Goal: Task Accomplishment & Management: Complete application form

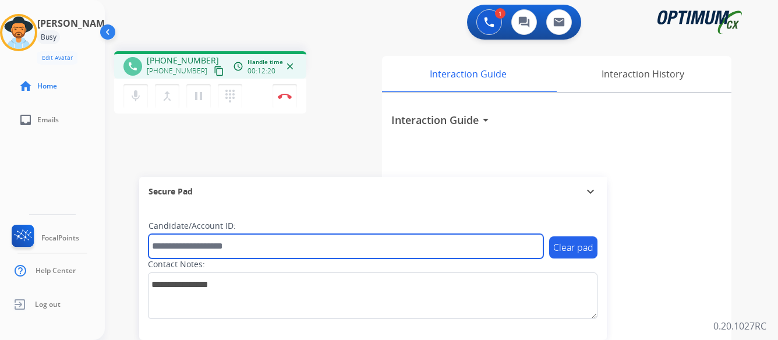
paste input "*******"
type input "*******"
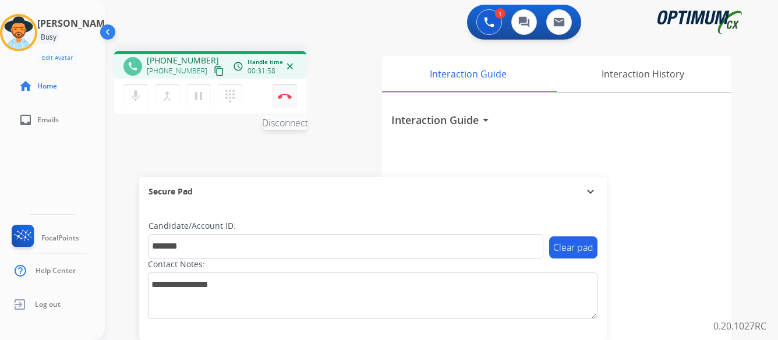
click at [284, 93] on img at bounding box center [285, 96] width 14 height 6
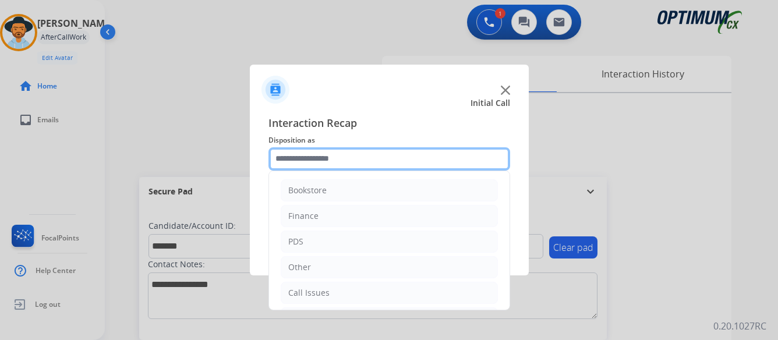
click at [354, 158] on input "text" at bounding box center [389, 158] width 242 height 23
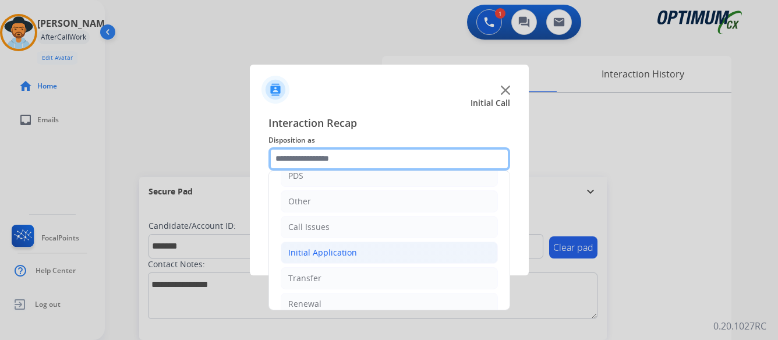
scroll to position [79, 0]
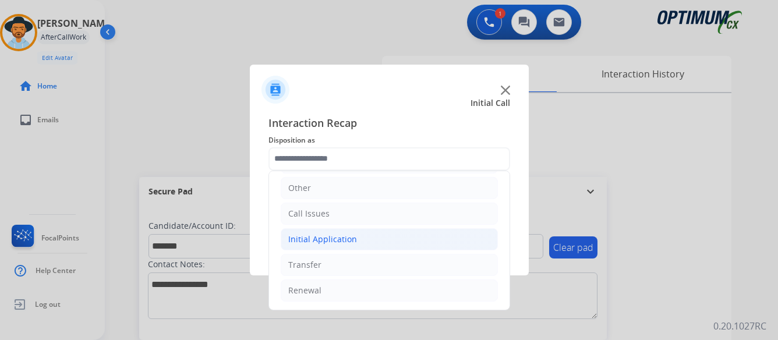
click at [360, 234] on li "Initial Application" at bounding box center [389, 239] width 217 height 22
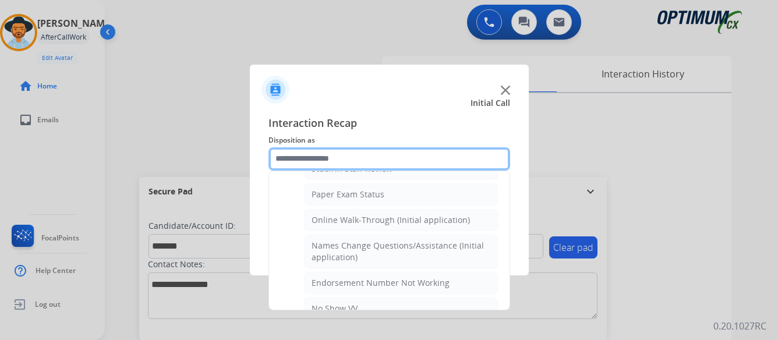
scroll to position [254, 0]
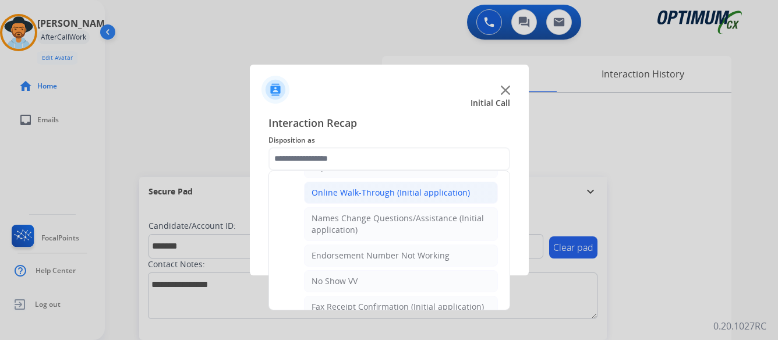
click at [381, 193] on div "Online Walk-Through (Initial application)" at bounding box center [391, 193] width 158 height 12
type input "**********"
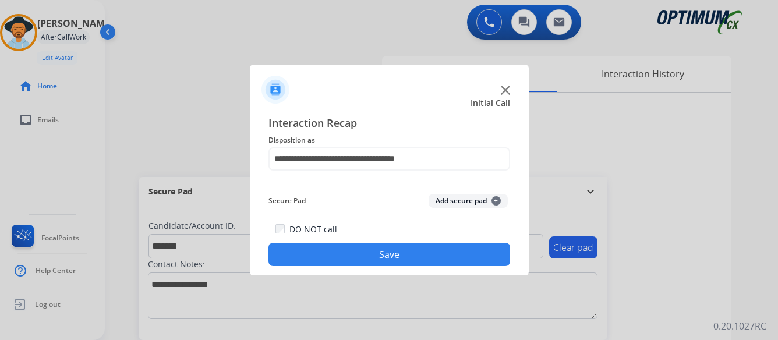
click at [395, 254] on button "Save" at bounding box center [389, 254] width 242 height 23
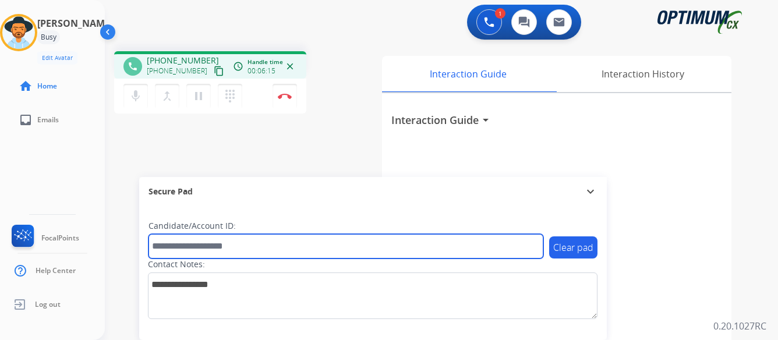
paste input "*******"
type input "*******"
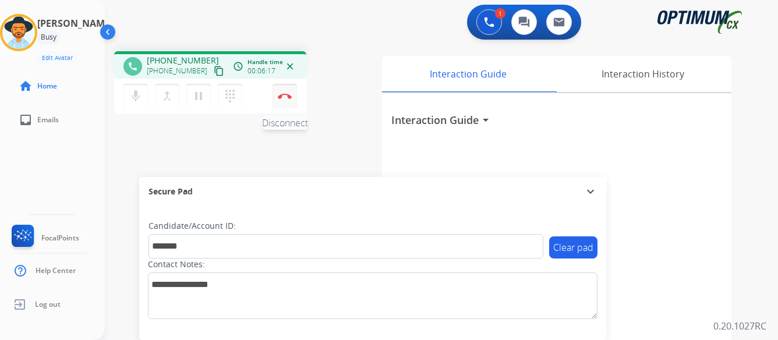
click at [286, 92] on button "Disconnect" at bounding box center [285, 96] width 24 height 24
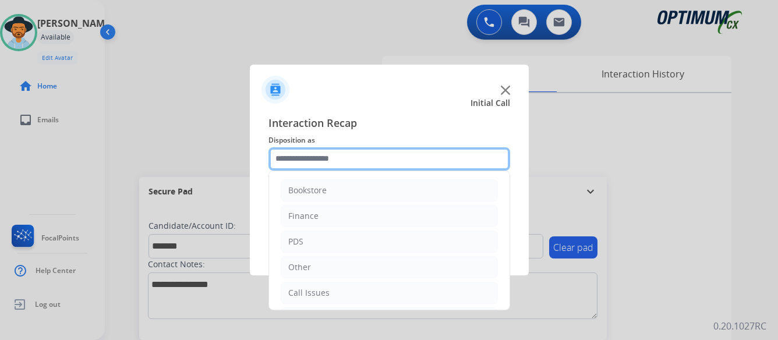
click at [365, 158] on input "text" at bounding box center [389, 158] width 242 height 23
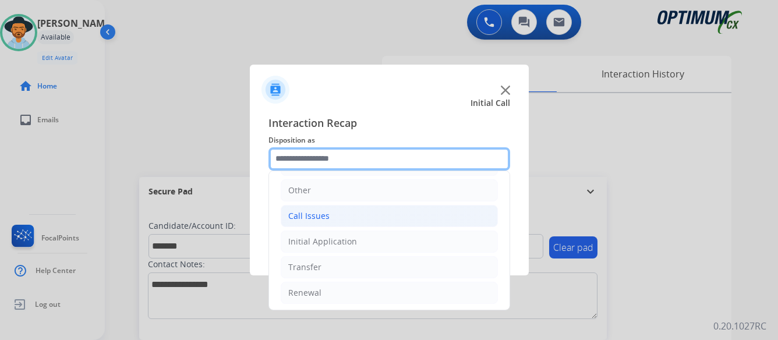
scroll to position [79, 0]
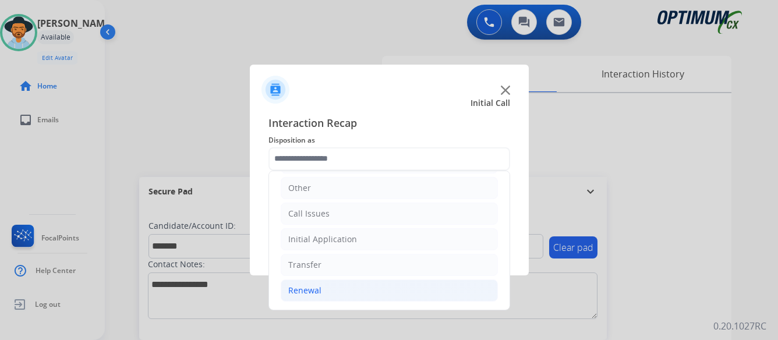
click at [306, 289] on div "Renewal" at bounding box center [304, 291] width 33 height 12
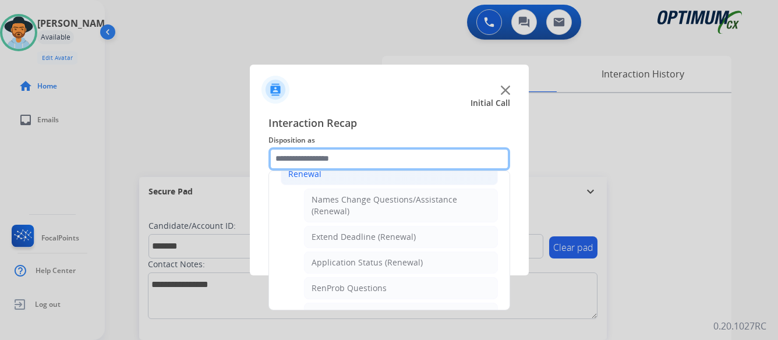
scroll to position [254, 0]
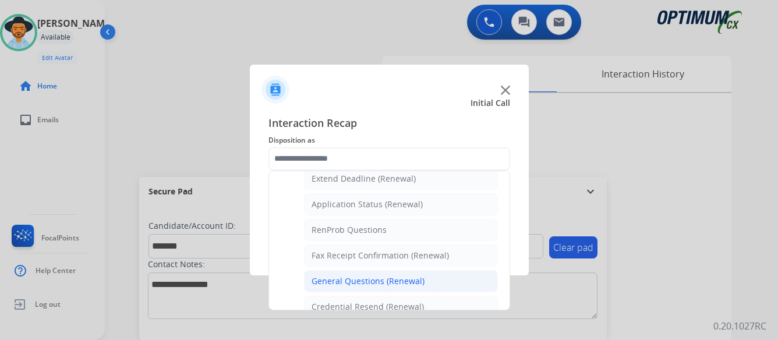
click at [348, 280] on div "General Questions (Renewal)" at bounding box center [368, 281] width 113 height 12
type input "**********"
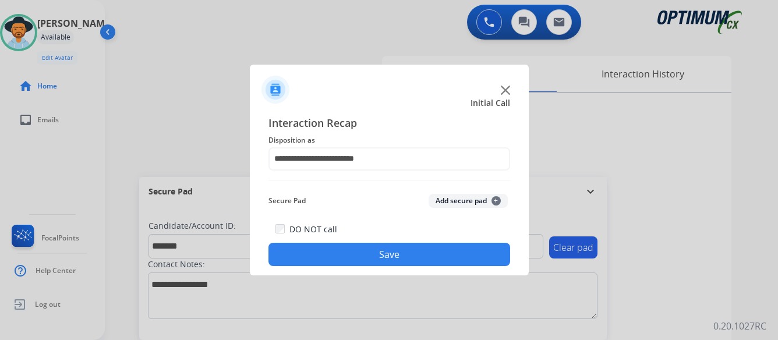
click at [400, 252] on button "Save" at bounding box center [389, 254] width 242 height 23
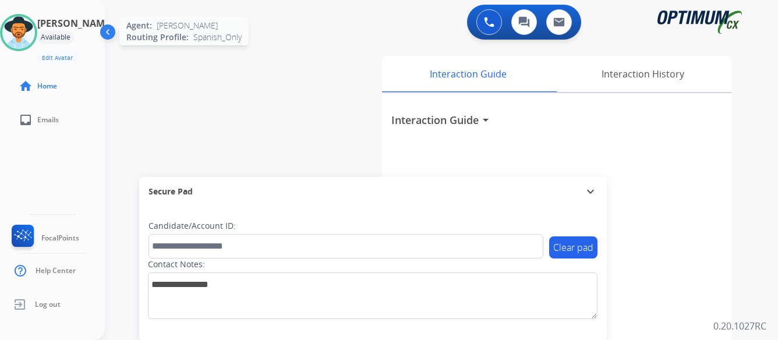
click at [26, 37] on img at bounding box center [18, 32] width 33 height 33
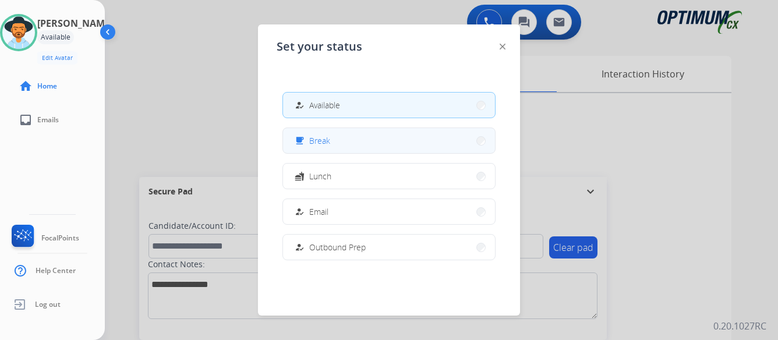
click at [346, 137] on button "free_breakfast Break" at bounding box center [389, 140] width 212 height 25
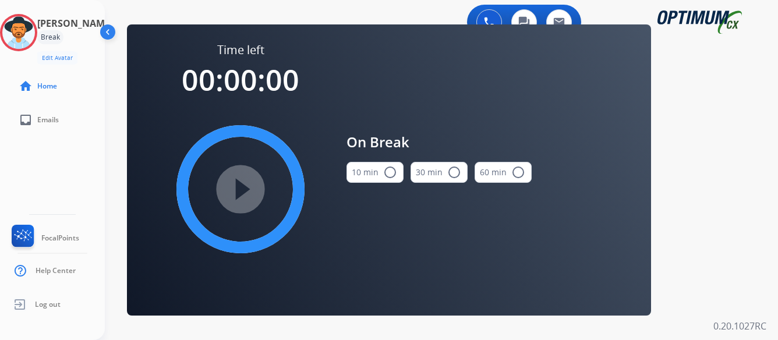
click at [392, 171] on mat-icon "radio_button_unchecked" at bounding box center [390, 172] width 14 height 14
click at [243, 188] on mat-icon "play_circle_filled" at bounding box center [241, 189] width 14 height 14
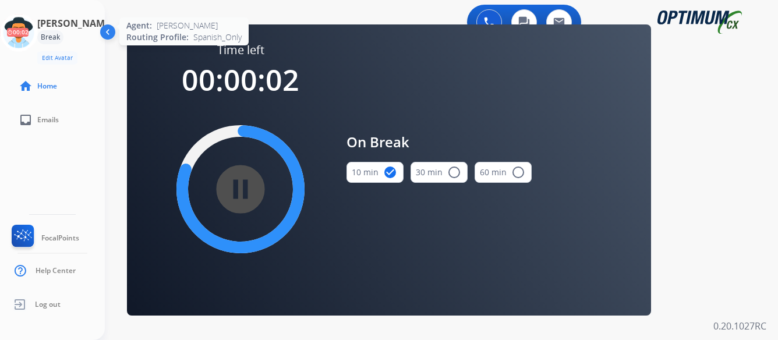
click at [30, 38] on icon at bounding box center [19, 33] width 38 height 38
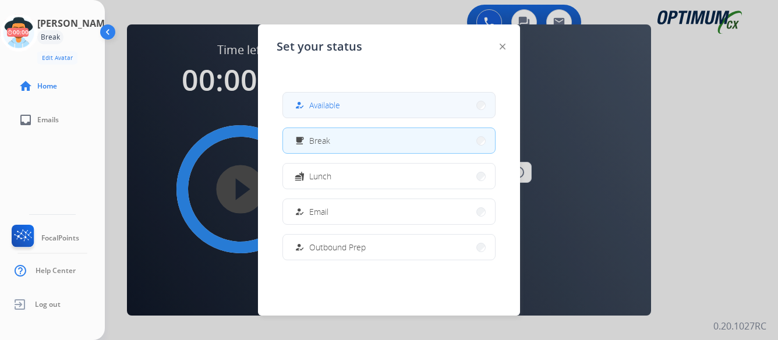
click at [342, 107] on button "how_to_reg Available" at bounding box center [389, 105] width 212 height 25
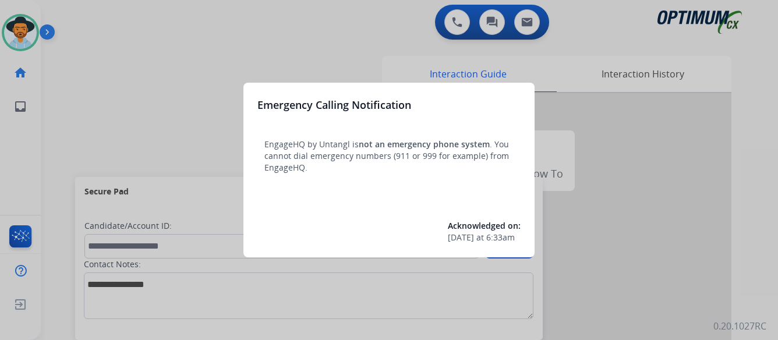
click at [699, 175] on div at bounding box center [389, 170] width 778 height 340
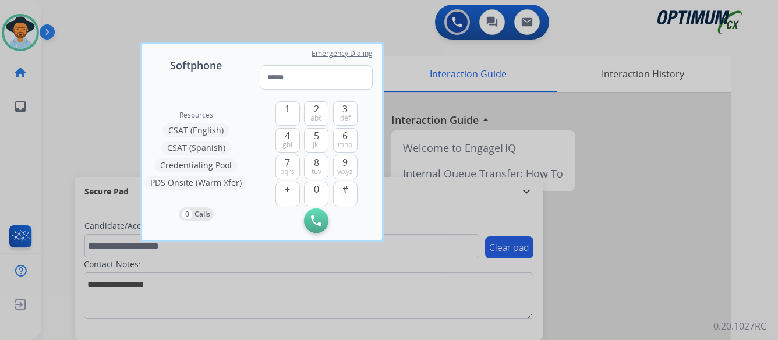
click at [699, 175] on div at bounding box center [389, 170] width 778 height 340
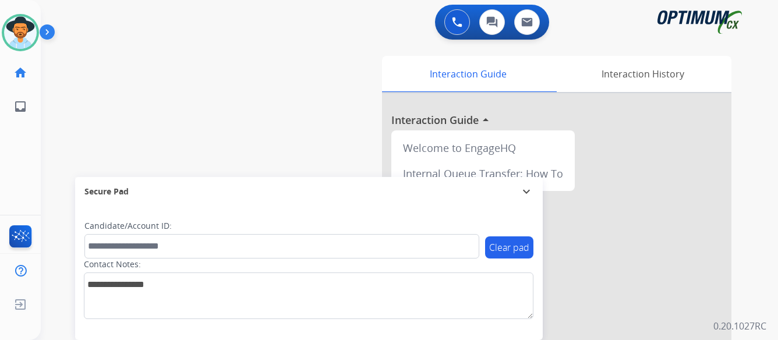
click at [47, 31] on img at bounding box center [50, 34] width 20 height 22
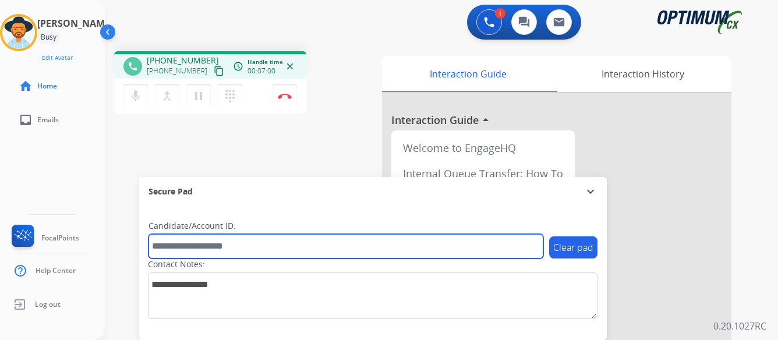
click at [308, 245] on input "text" at bounding box center [345, 246] width 395 height 24
paste input "*******"
type input "*******"
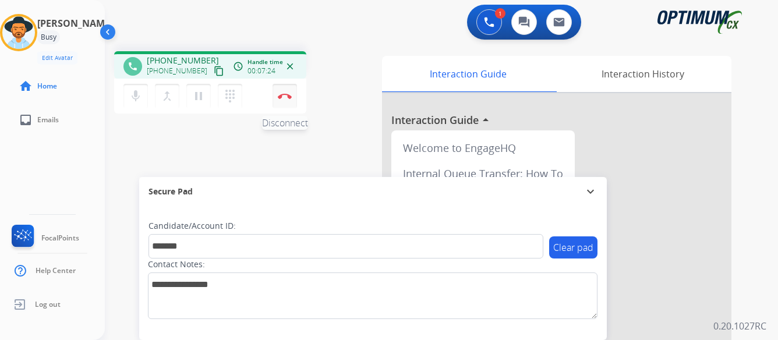
click at [286, 94] on img at bounding box center [285, 96] width 14 height 6
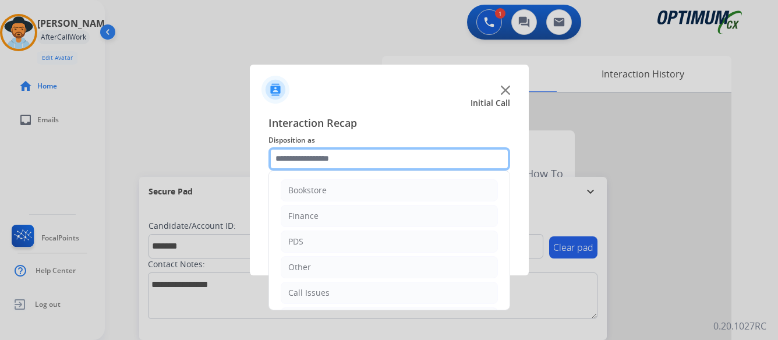
click at [373, 155] on input "text" at bounding box center [389, 158] width 242 height 23
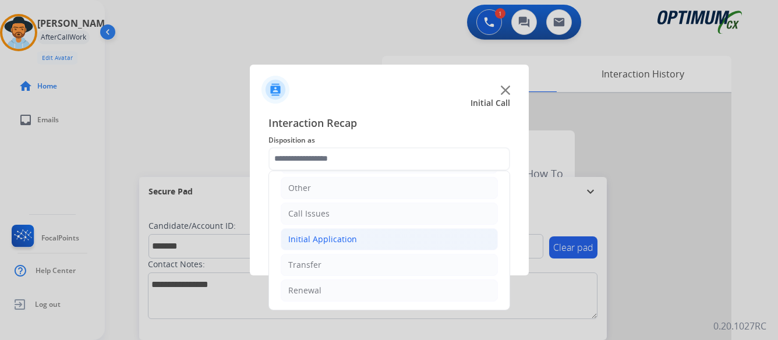
click at [337, 241] on div "Initial Application" at bounding box center [322, 240] width 69 height 12
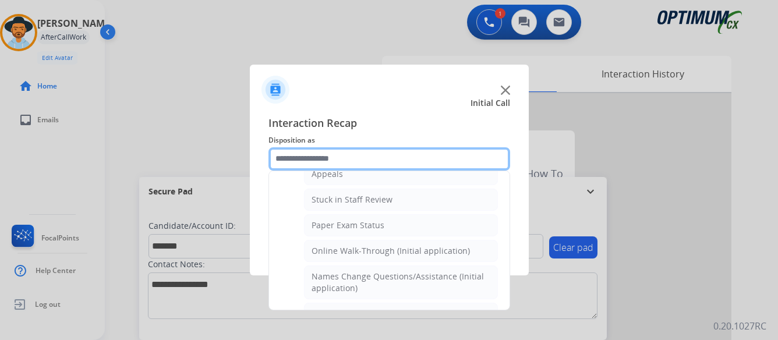
scroll to position [254, 0]
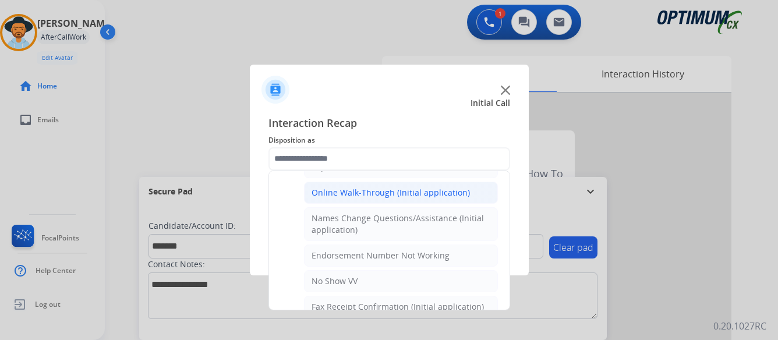
click at [396, 192] on div "Online Walk-Through (Initial application)" at bounding box center [391, 193] width 158 height 12
type input "**********"
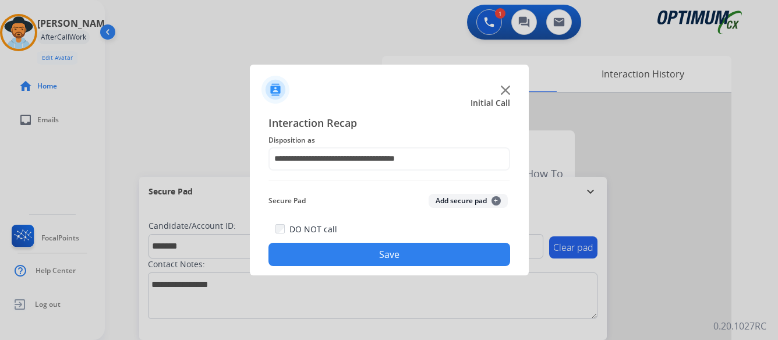
click at [400, 253] on button "Save" at bounding box center [389, 254] width 242 height 23
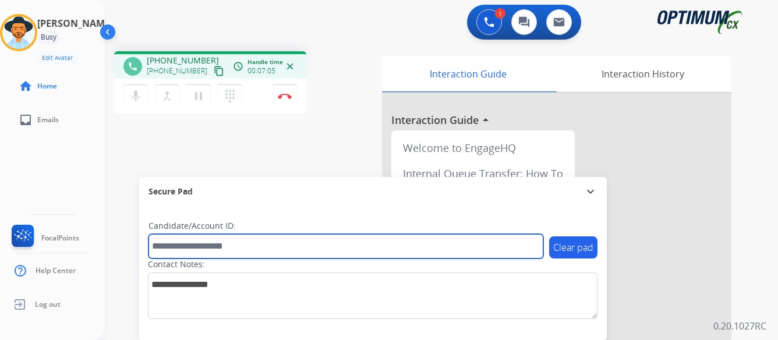
click at [346, 246] on input "text" at bounding box center [345, 246] width 395 height 24
type input "*******"
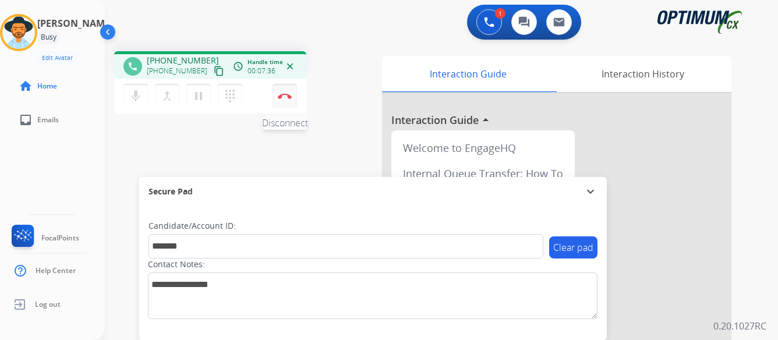
click at [282, 94] on img at bounding box center [285, 96] width 14 height 6
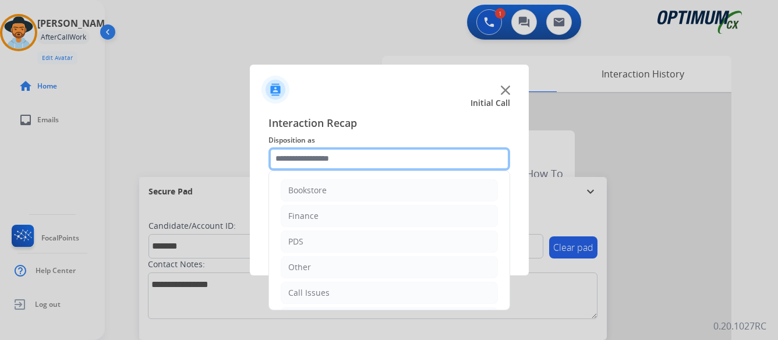
click at [352, 153] on input "text" at bounding box center [389, 158] width 242 height 23
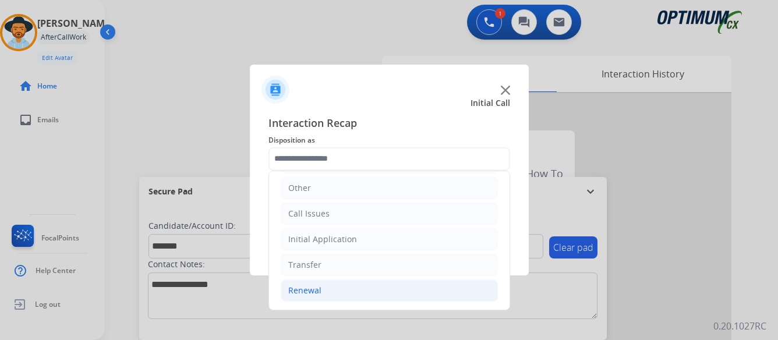
click at [289, 288] on div "Renewal" at bounding box center [304, 291] width 33 height 12
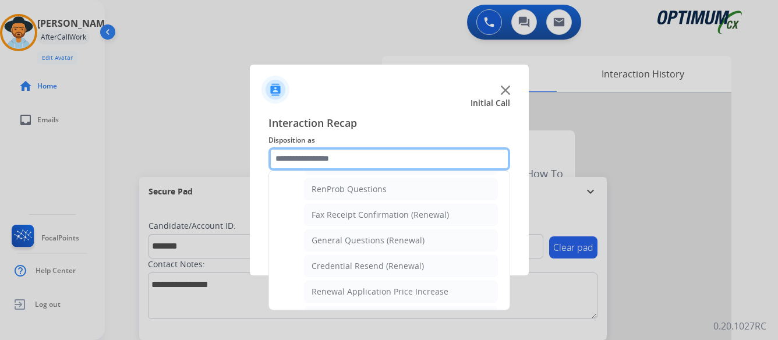
scroll to position [312, 0]
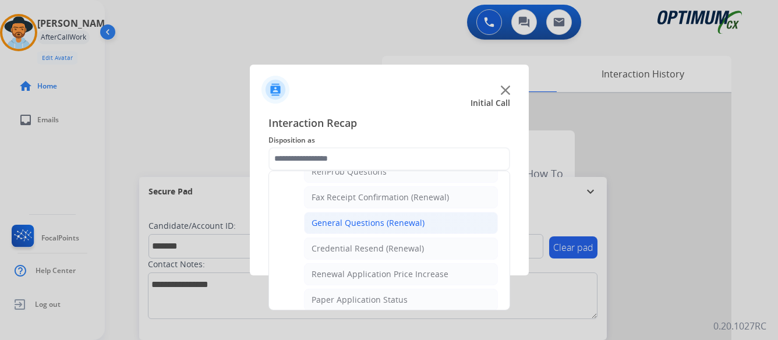
click at [368, 214] on li "General Questions (Renewal)" at bounding box center [401, 223] width 194 height 22
type input "**********"
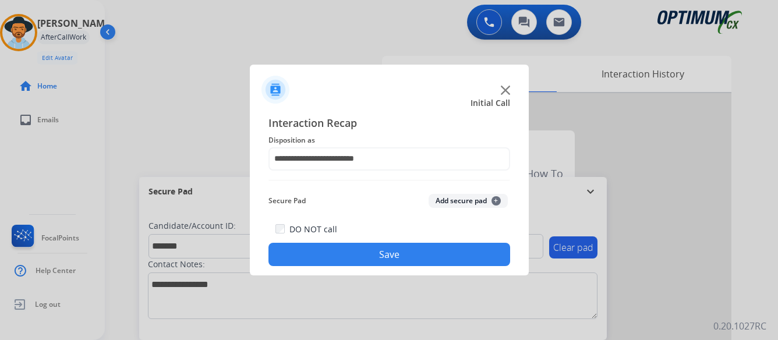
click at [388, 249] on button "Save" at bounding box center [389, 254] width 242 height 23
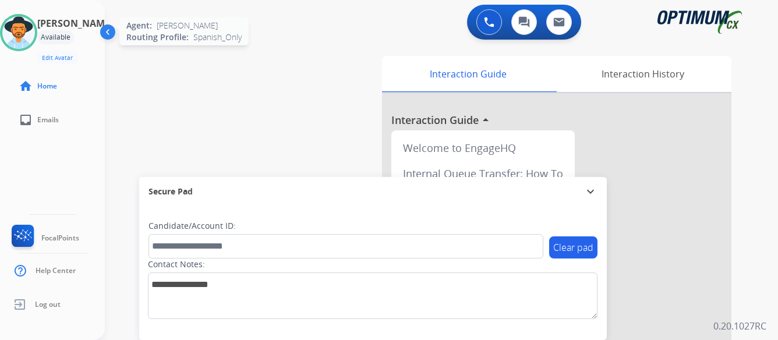
click at [35, 38] on img at bounding box center [18, 32] width 33 height 33
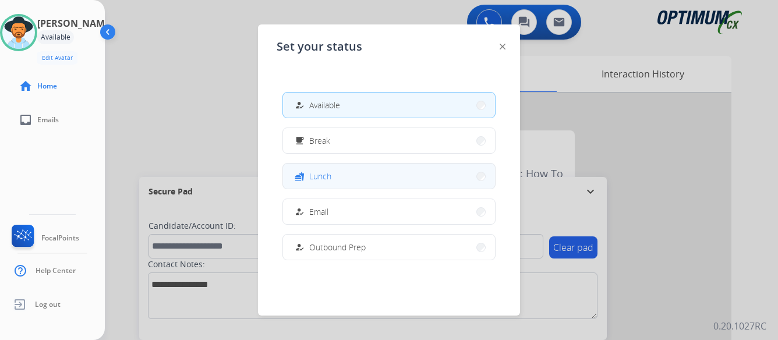
click at [381, 174] on button "fastfood Lunch" at bounding box center [389, 176] width 212 height 25
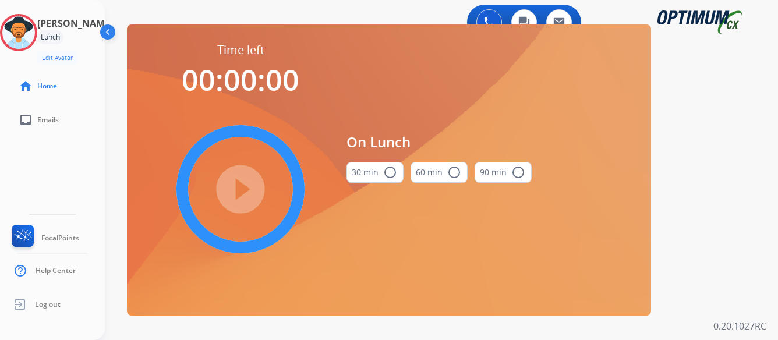
click at [390, 168] on mat-icon "radio_button_unchecked" at bounding box center [390, 172] width 14 height 14
click at [240, 188] on mat-icon "play_circle_filled" at bounding box center [241, 189] width 14 height 14
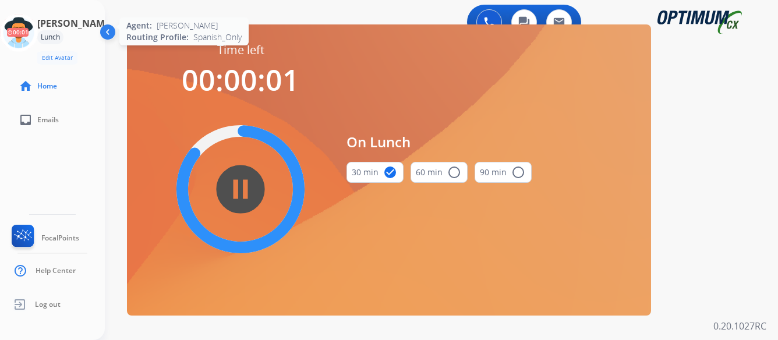
click at [32, 26] on icon at bounding box center [19, 33] width 38 height 38
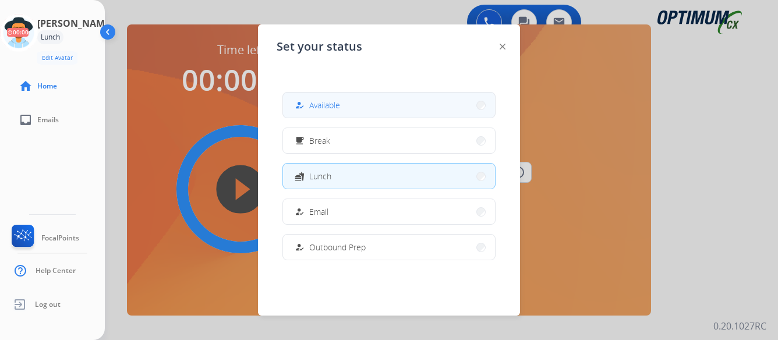
click at [345, 108] on button "how_to_reg Available" at bounding box center [389, 105] width 212 height 25
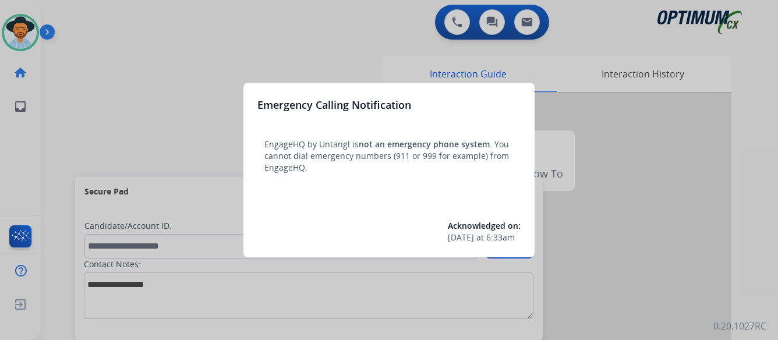
click at [632, 169] on div at bounding box center [389, 170] width 778 height 340
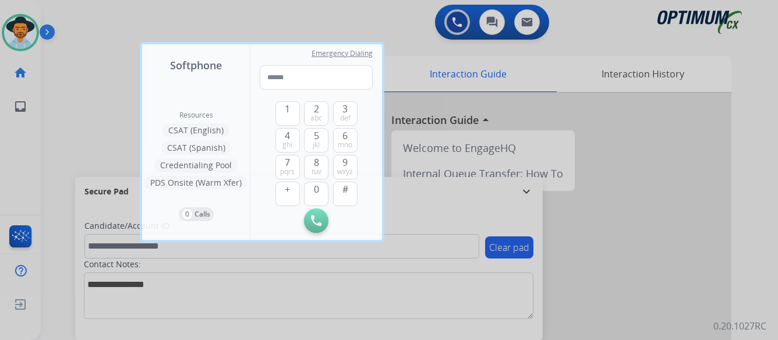
click at [663, 239] on div at bounding box center [389, 170] width 778 height 340
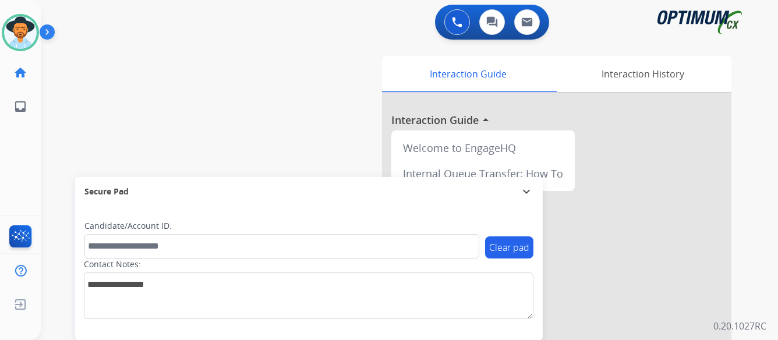
click at [47, 30] on img at bounding box center [50, 34] width 20 height 22
